Goal: Task Accomplishment & Management: Complete application form

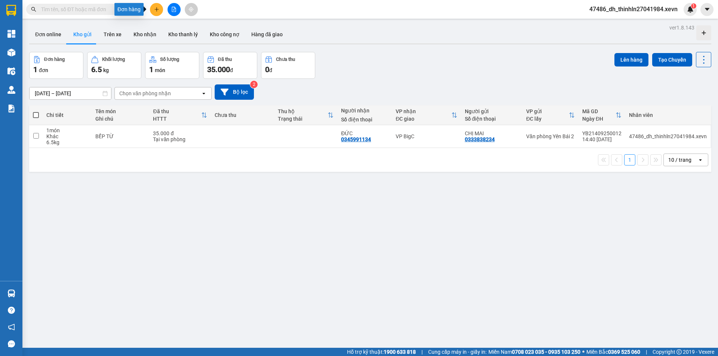
click at [159, 9] on icon "plus" at bounding box center [156, 9] width 5 height 5
click at [182, 30] on div "Tạo đơn hàng" at bounding box center [186, 28] width 33 height 8
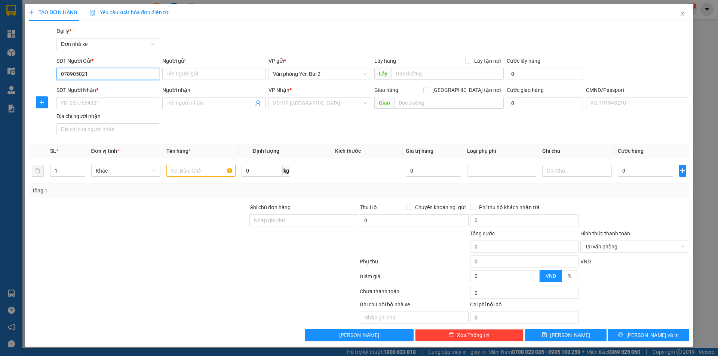
click at [129, 77] on input "078905021" at bounding box center [107, 74] width 103 height 12
type input "078905021"
click at [176, 74] on input "Người gửi" at bounding box center [213, 74] width 103 height 12
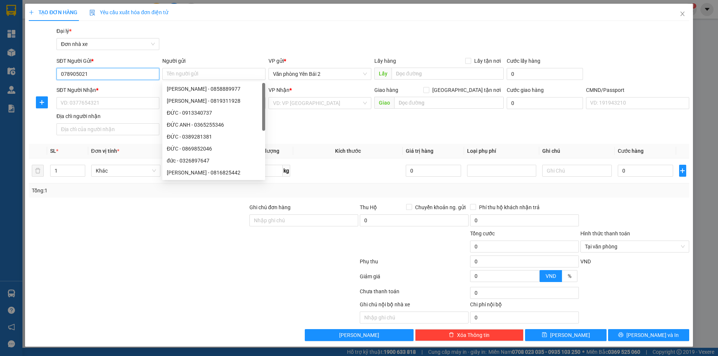
click at [126, 74] on input "078905021" at bounding box center [107, 74] width 103 height 12
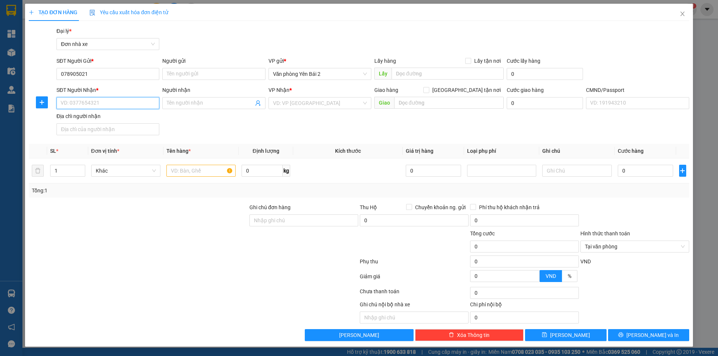
click at [102, 102] on input "SĐT Người Nhận *" at bounding box center [107, 103] width 103 height 12
type input "0966582587"
click at [170, 120] on div "SĐT Người Nhận * 0966582587 Người nhận Tên người nhận VP Nhận * VD: VP [GEOGRAP…" at bounding box center [373, 112] width 636 height 52
click at [107, 100] on input "0966582587" at bounding box center [107, 103] width 103 height 12
click at [227, 121] on div "SĐT Người Nhận * 0966582587 Người nhận Tên người nhận VP Nhận * VD: VP [GEOGRAP…" at bounding box center [373, 112] width 636 height 52
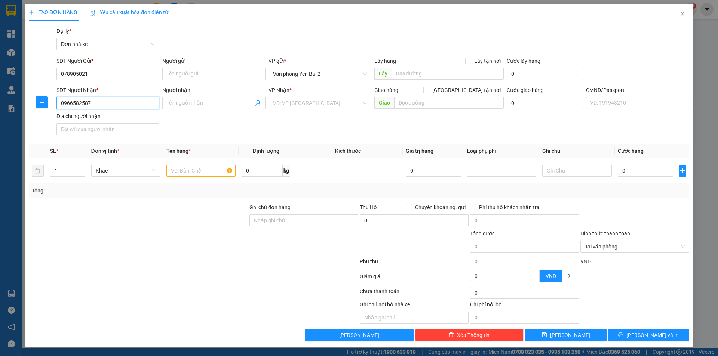
click at [122, 103] on input "0966582587" at bounding box center [107, 103] width 103 height 12
